Goal: Task Accomplishment & Management: Use online tool/utility

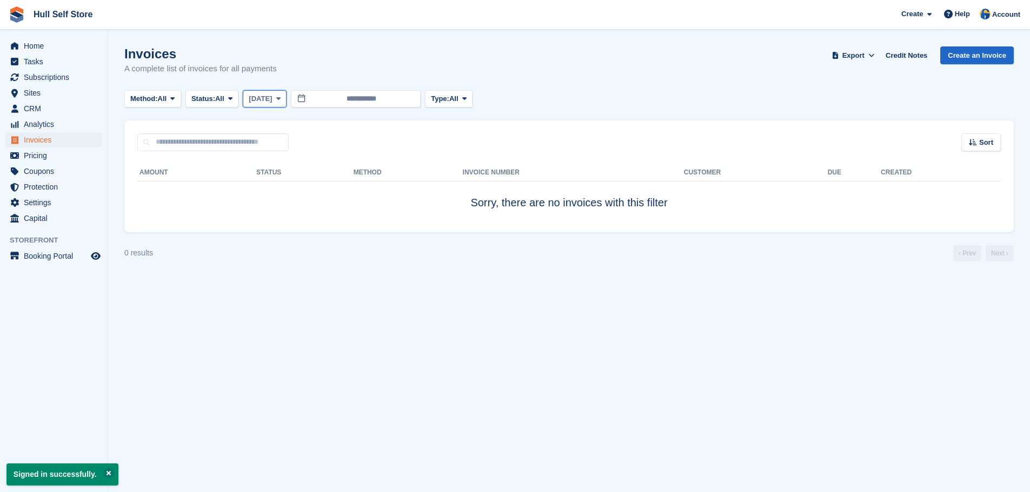
click at [277, 94] on button "[DATE]" at bounding box center [265, 99] width 44 height 18
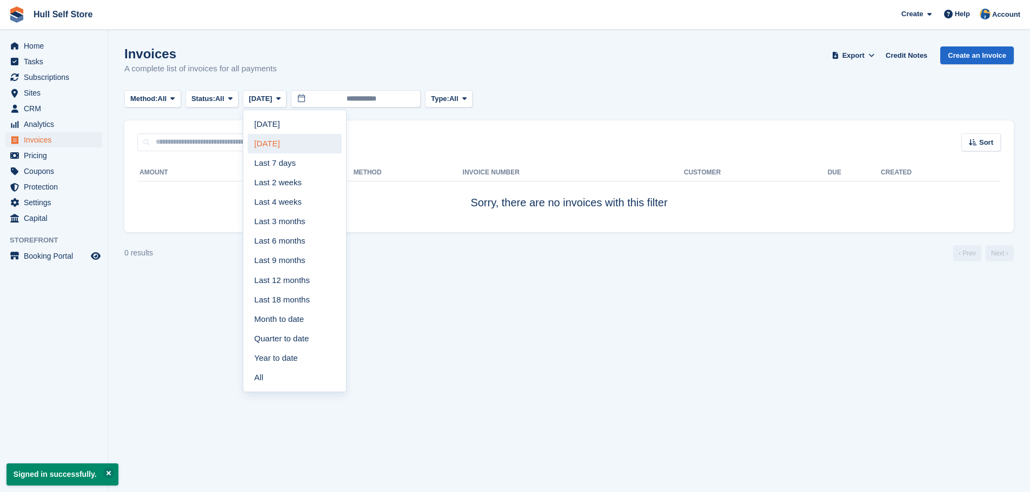
click at [266, 139] on link "[DATE]" at bounding box center [295, 143] width 94 height 19
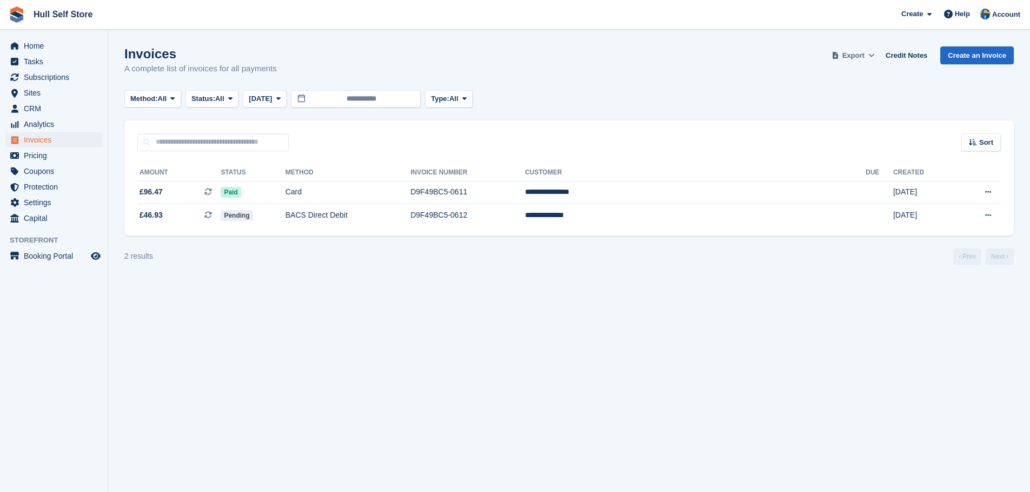
click at [864, 52] on span "Export" at bounding box center [853, 55] width 22 height 11
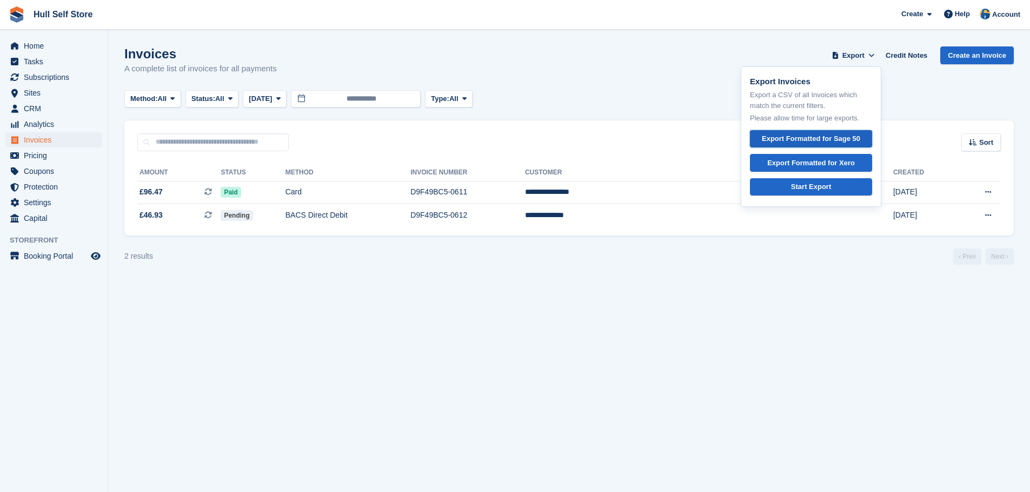
click at [809, 137] on div "Export Formatted for Sage 50" at bounding box center [811, 139] width 98 height 11
click at [50, 109] on span "CRM" at bounding box center [56, 108] width 65 height 15
